Goal: Use online tool/utility: Utilize a website feature to perform a specific function

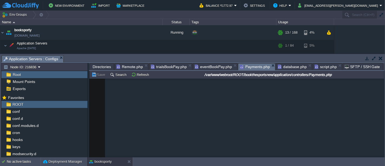
scroll to position [535, 0]
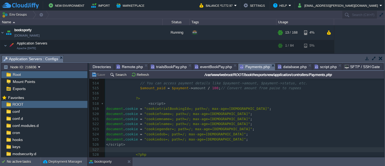
click at [160, 70] on div "Directories Remote.php trialsBookPay.php eventBookPay.php Payments.php database…" at bounding box center [236, 67] width 295 height 8
click at [161, 68] on span "trialsBookPay.php" at bounding box center [169, 66] width 36 height 6
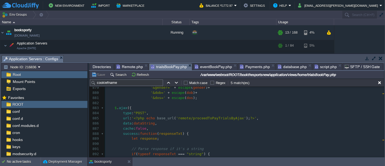
scroll to position [2453, 0]
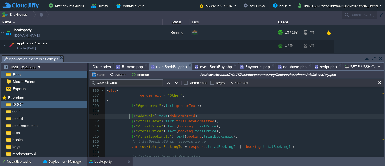
click at [130, 115] on div "xxxxxxxxxx function payNow () { ... } 793 var err_msg = response . message ; 79…" at bounding box center [244, 129] width 279 height 214
type textarea "//"
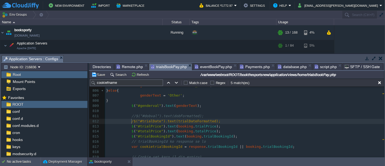
type textarea "//"
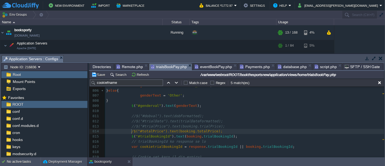
type textarea "//"
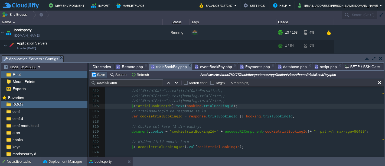
click at [101, 74] on button "Save" at bounding box center [98, 74] width 15 height 5
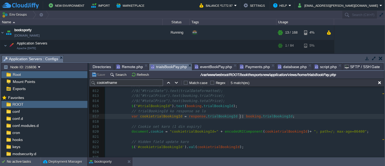
scroll to position [2, 0]
click at [239, 117] on div "xxxxxxxxxx 788 } else { 789 response = responseTxt ; 790 } 791 ​ 792 var error …" at bounding box center [244, 86] width 279 height 240
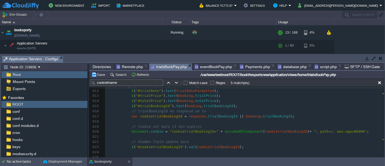
scroll to position [2659, 0]
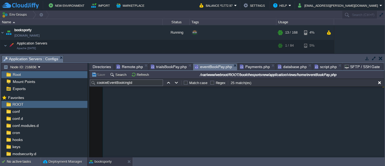
click at [209, 67] on span "eventBookPay.php" at bounding box center [213, 66] width 37 height 7
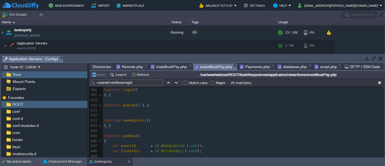
click at [99, 140] on div at bounding box center [101, 140] width 4 height 5
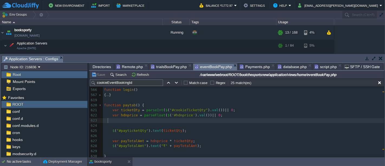
click at [193, 122] on pre at bounding box center [243, 120] width 281 height 5
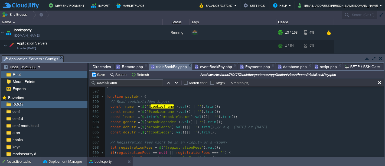
click at [159, 67] on span "trialsBookPay.php" at bounding box center [169, 66] width 36 height 7
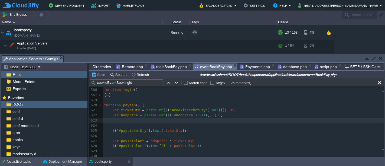
click at [210, 65] on span "eventBookPay.php" at bounding box center [213, 66] width 37 height 7
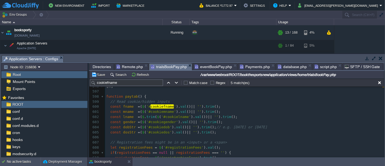
click at [166, 67] on span "trialsBookPay.php" at bounding box center [169, 66] width 36 height 7
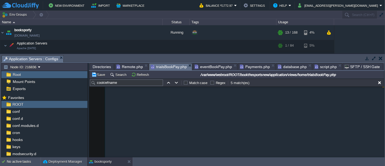
scroll to position [37, 0]
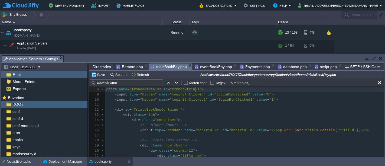
drag, startPoint x: 382, startPoint y: 90, endPoint x: 383, endPoint y: 108, distance: 18.2
click at [384, 108] on div at bounding box center [384, 122] width 0 height 71
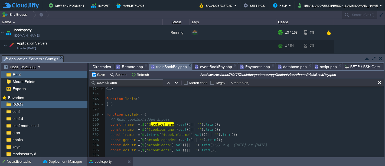
scroll to position [2191, 0]
click at [231, 125] on pre "const fname = ( $ ( '# cookiefname ' ). val () || '' ). trim ();" at bounding box center [244, 124] width 279 height 5
type textarea "trim()"
type textarea "0"
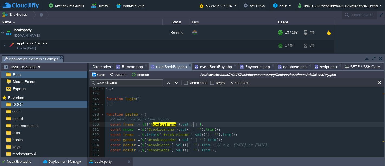
type textarea "0"
click at [195, 64] on span "eventBookPay.php" at bounding box center [213, 66] width 37 height 6
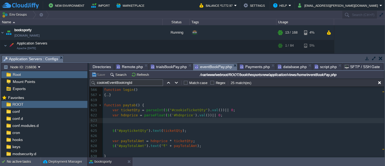
click at [164, 67] on span "trialsBookPay.php" at bounding box center [169, 66] width 36 height 6
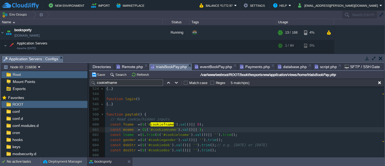
type textarea "0"
type textarea "''"
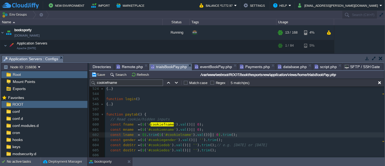
type textarea "00"
type textarea ".trim()"
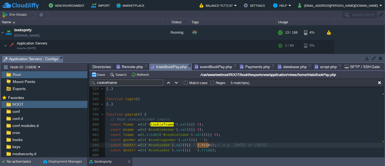
type textarea ".trim()"
type textarea "0"
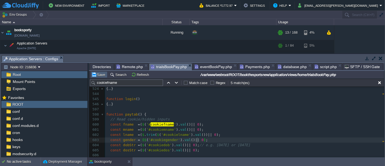
type textarea "0"
drag, startPoint x: 102, startPoint y: 75, endPoint x: 99, endPoint y: 77, distance: 3.6
click at [102, 75] on button "Save" at bounding box center [98, 74] width 15 height 5
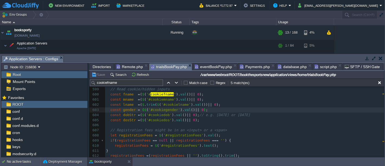
scroll to position [2250, 0]
